Goal: Task Accomplishment & Management: Manage account settings

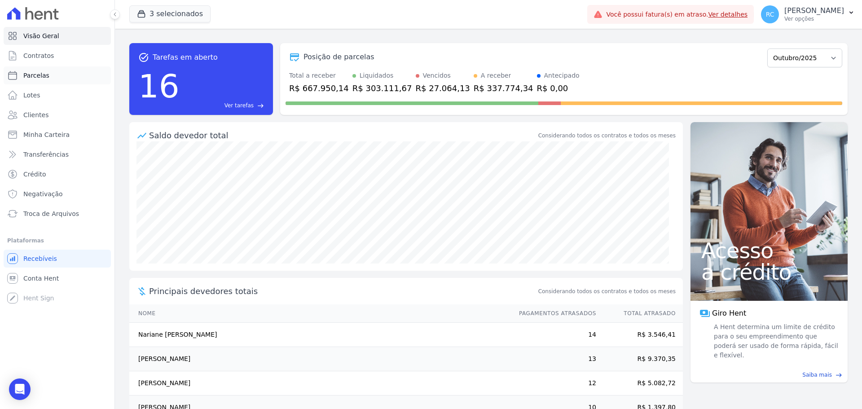
click at [46, 79] on span "Parcelas" at bounding box center [36, 75] width 26 height 9
select select
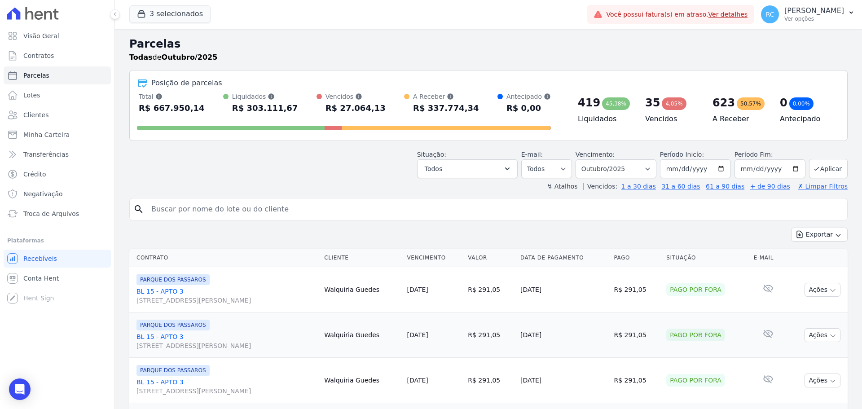
click at [208, 209] on input "search" at bounding box center [495, 209] width 698 height 18
paste input "[PERSON_NAME]"
type input "[PERSON_NAME]"
select select
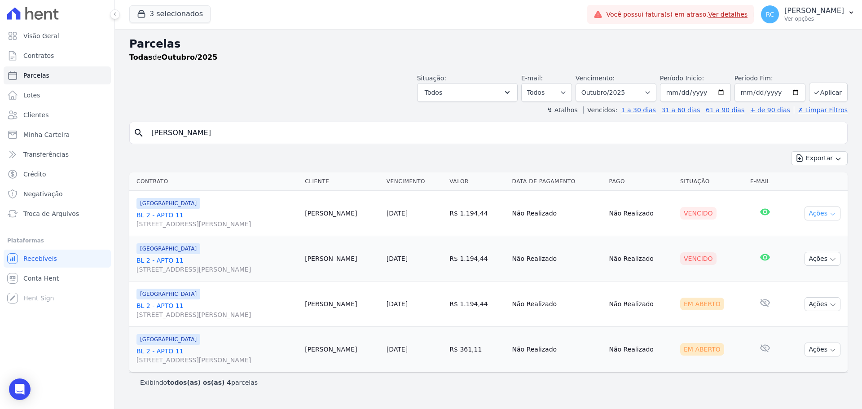
click at [821, 216] on button "Ações" at bounding box center [822, 213] width 36 height 14
click at [801, 233] on link "Ver boleto" at bounding box center [819, 234] width 86 height 17
click at [51, 140] on div "Visão Geral Contratos [GEOGRAPHIC_DATA] Lotes Clientes Minha Carteira Transferê…" at bounding box center [431, 204] width 862 height 409
paste input "[DEMOGRAPHIC_DATA][PERSON_NAME]"
type input "[DEMOGRAPHIC_DATA][PERSON_NAME]"
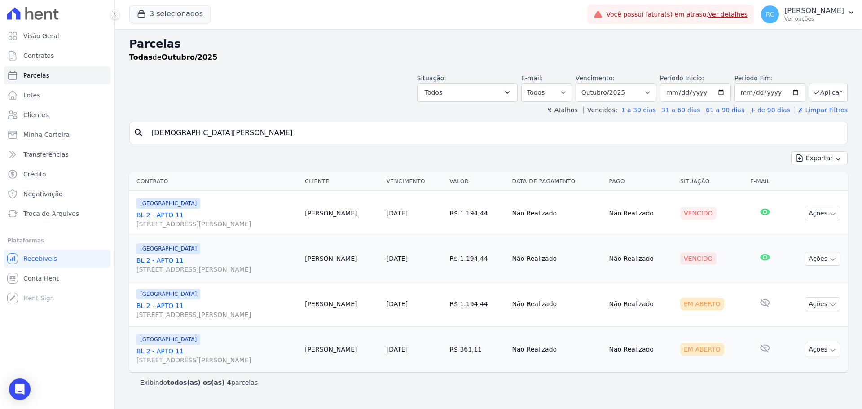
select select
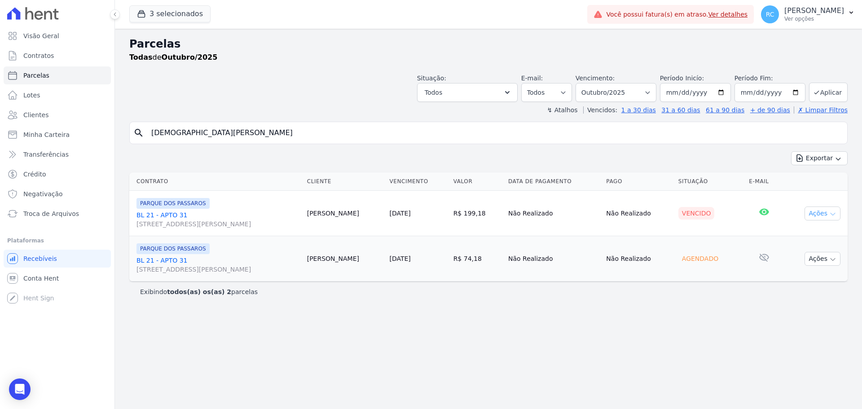
click at [825, 214] on button "Ações" at bounding box center [822, 213] width 36 height 14
click at [795, 232] on link "Ver boleto" at bounding box center [819, 234] width 86 height 17
